Goal: Book appointment/travel/reservation

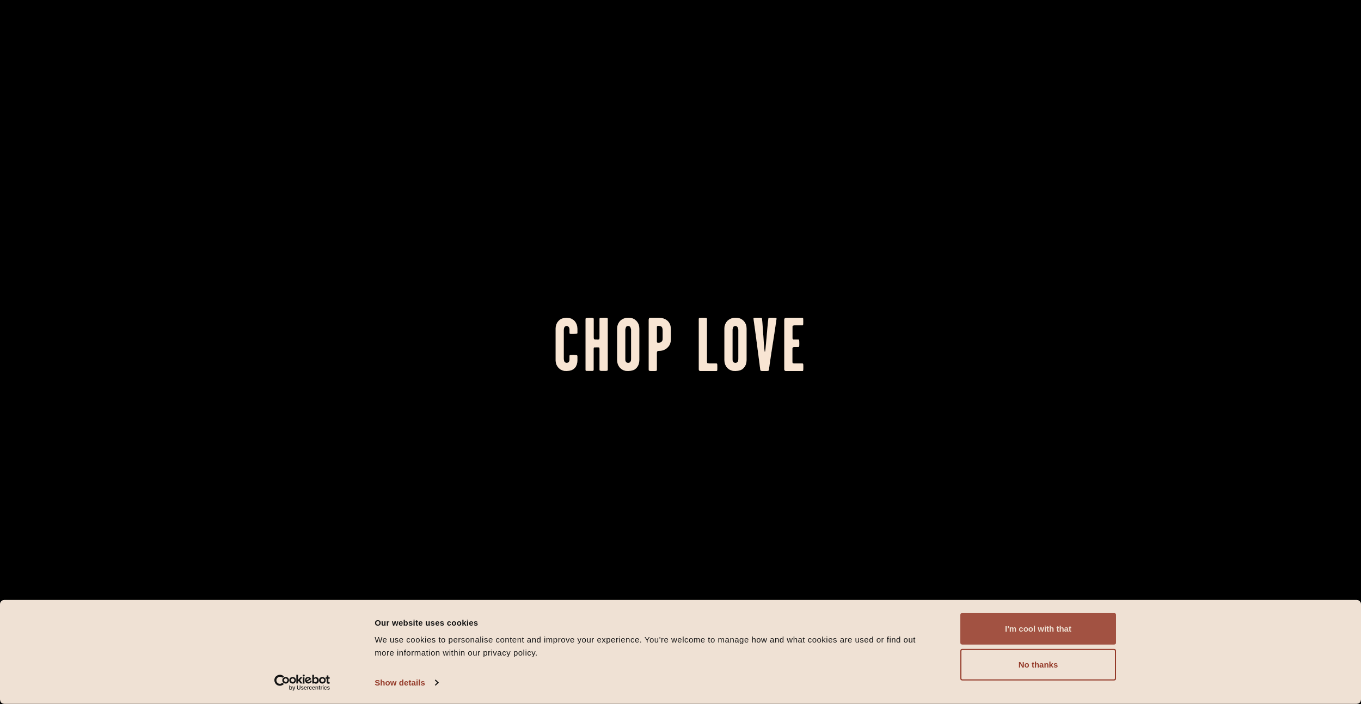
click at [1022, 627] on button "I'm cool with that" at bounding box center [1038, 630] width 156 height 32
